Goal: Task Accomplishment & Management: Manage account settings

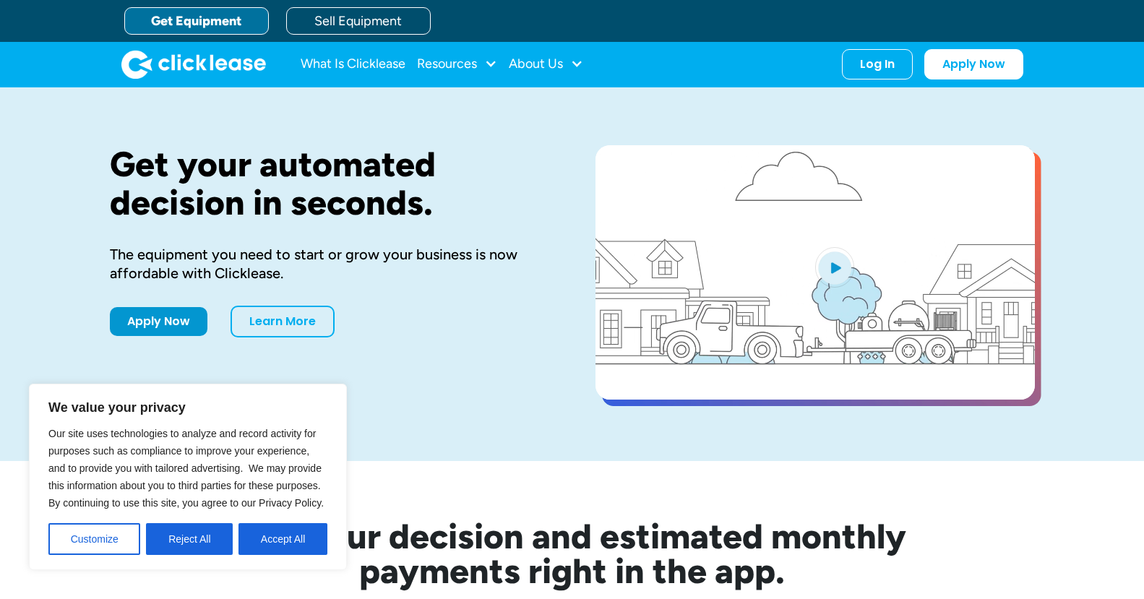
click at [437, 418] on div "Get your automated decision in seconds. The equipment you need to start or grow…" at bounding box center [572, 274] width 925 height 374
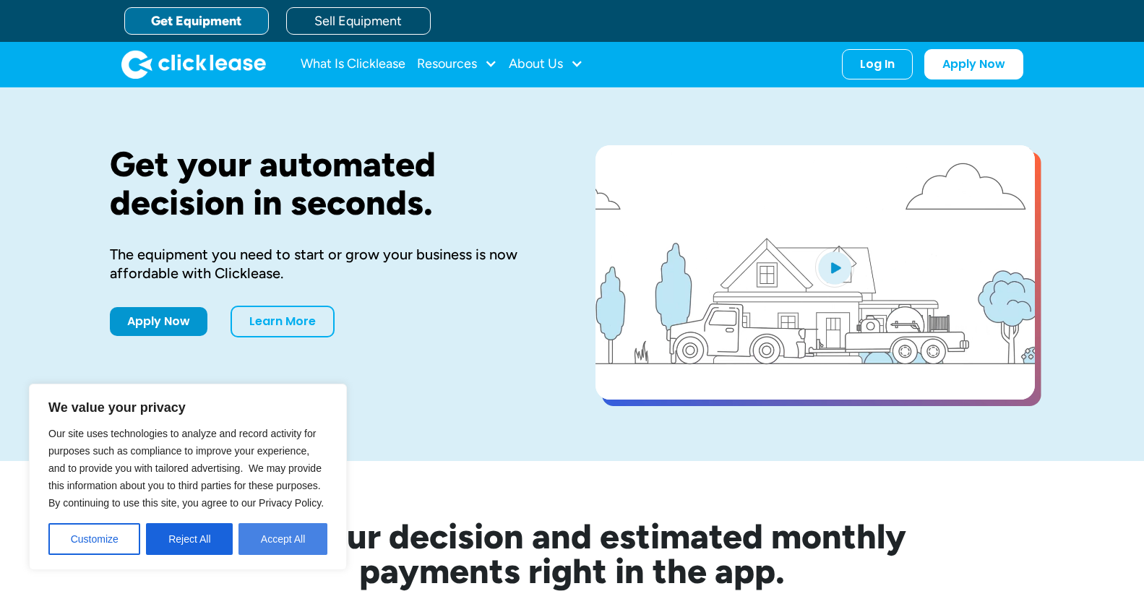
click at [307, 534] on button "Accept All" at bounding box center [282, 539] width 89 height 32
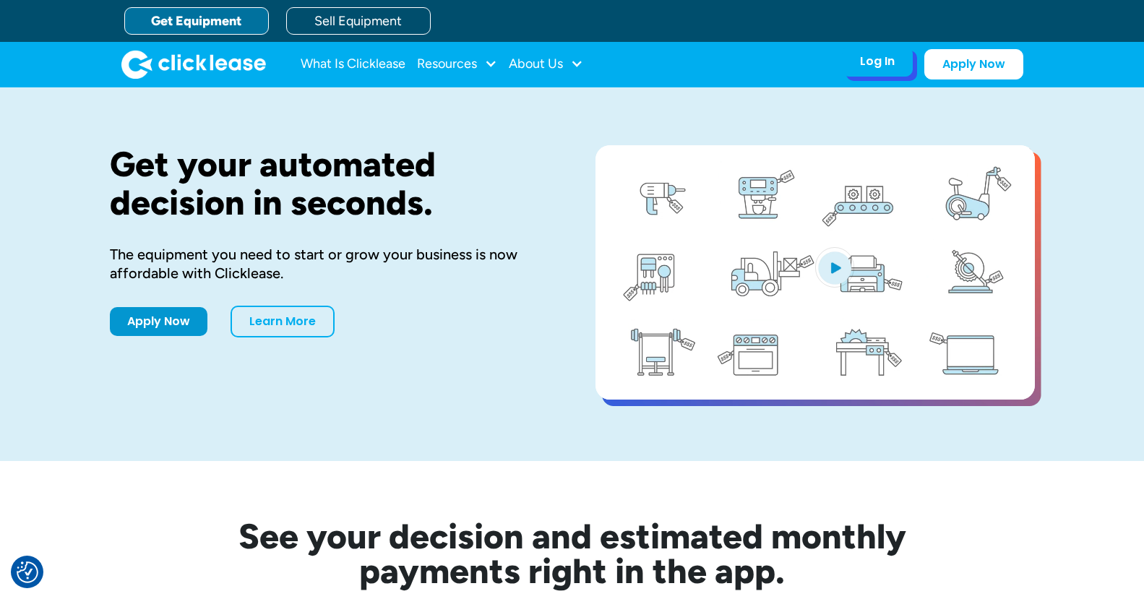
click at [878, 59] on div "Log In" at bounding box center [877, 61] width 35 height 14
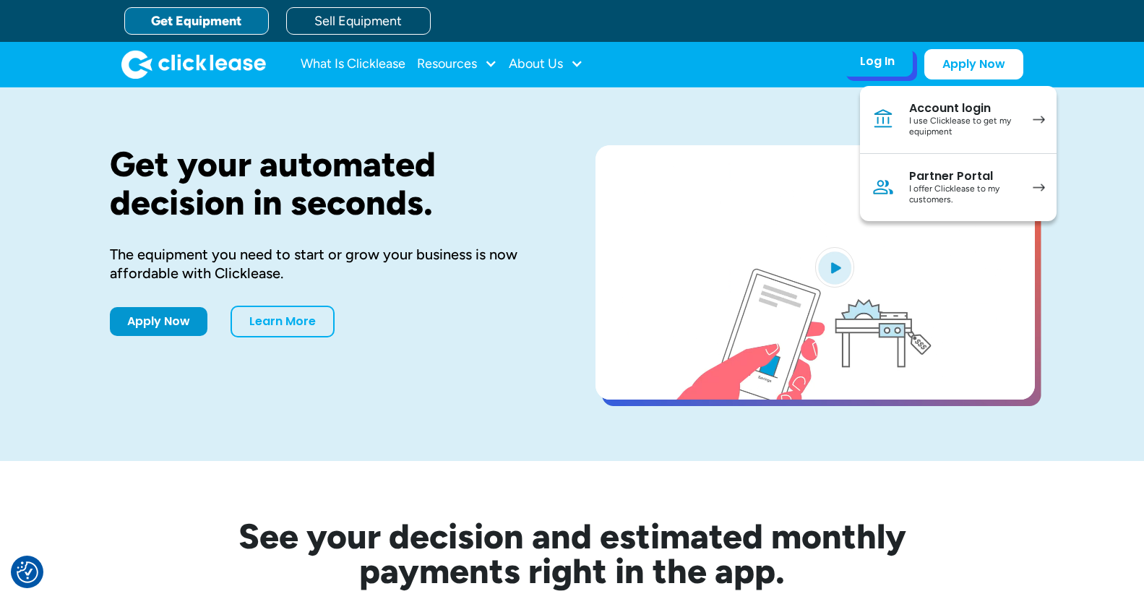
click at [943, 124] on div "I use Clicklease to get my equipment" at bounding box center [963, 127] width 109 height 22
